Goal: Navigation & Orientation: Find specific page/section

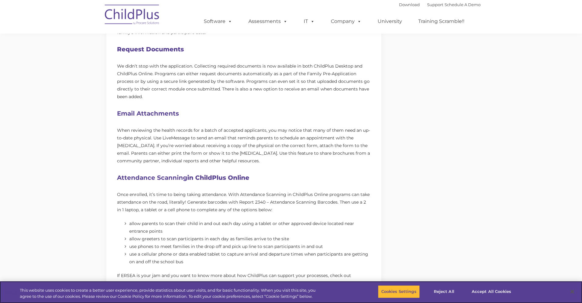
scroll to position [303, 0]
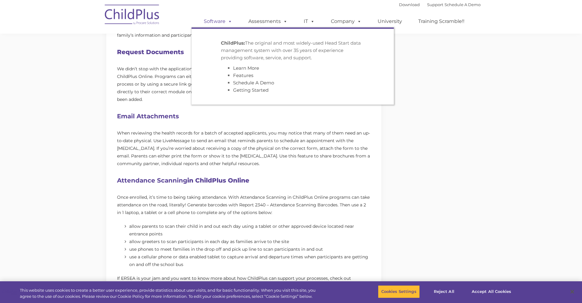
click at [208, 21] on link "Software" at bounding box center [218, 21] width 41 height 12
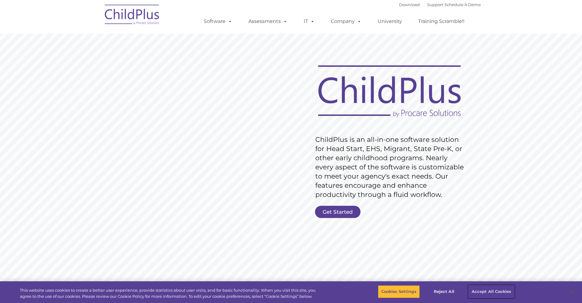
click at [495, 289] on button "Accept All Cookies" at bounding box center [491, 291] width 46 height 13
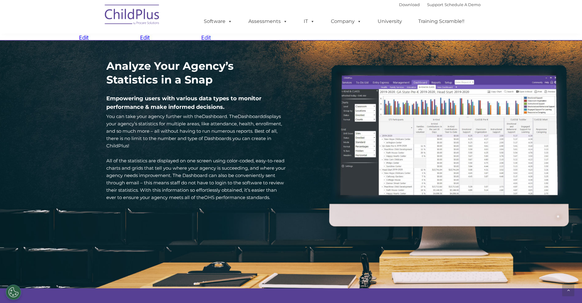
scroll to position [835, 0]
